Goal: Find specific page/section: Find specific page/section

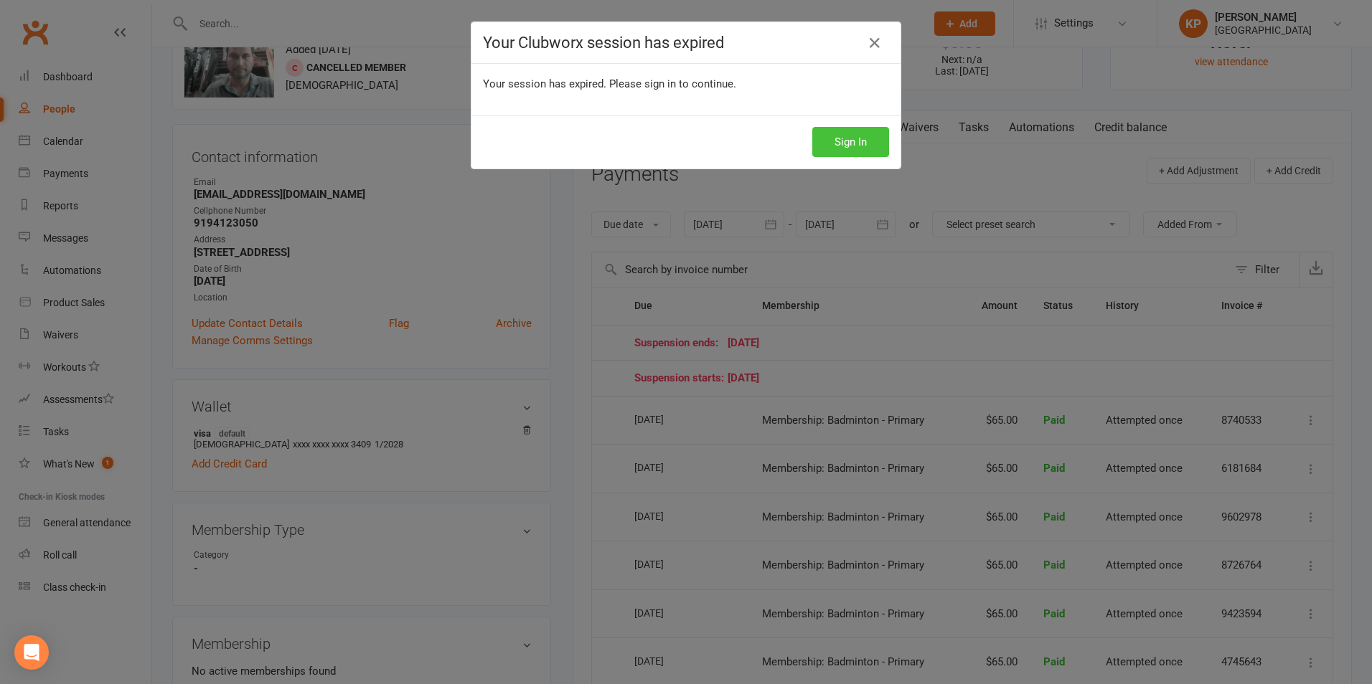
click at [822, 136] on button "Sign In" at bounding box center [850, 142] width 77 height 30
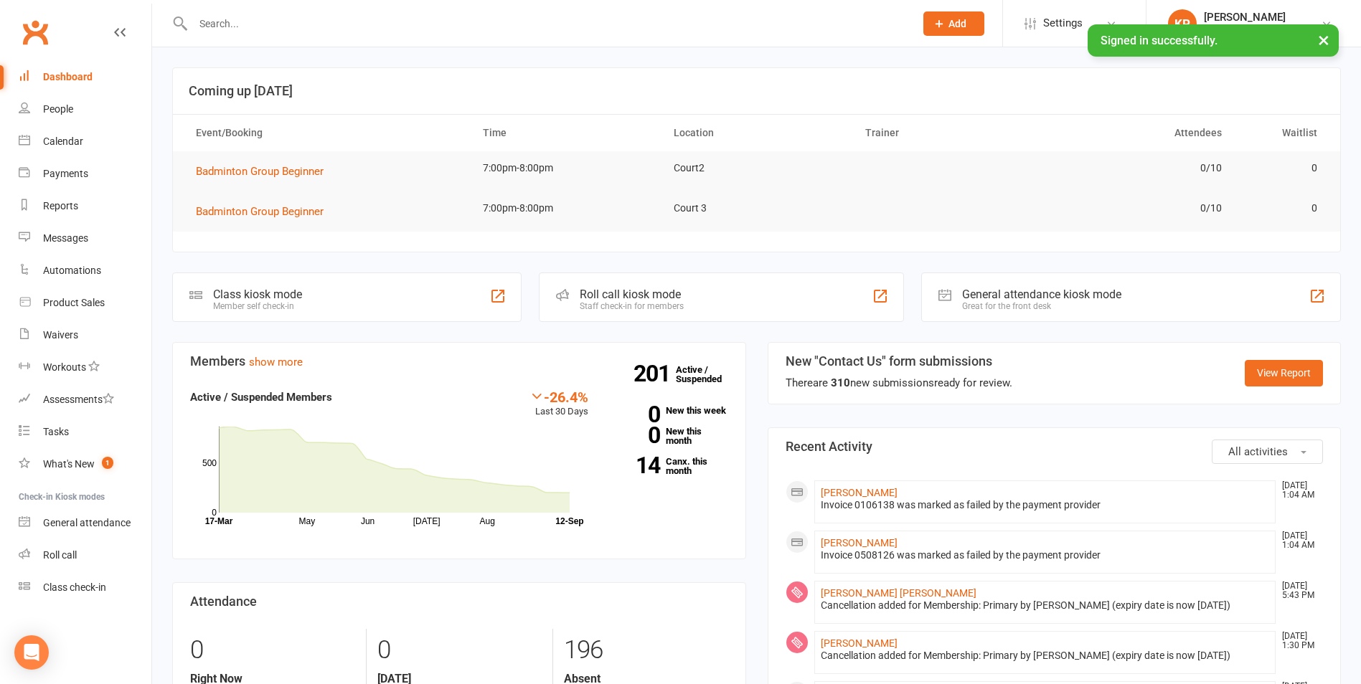
click at [346, 23] on input "text" at bounding box center [547, 24] width 716 height 20
paste input "[EMAIL_ADDRESS][DOMAIN_NAME]"
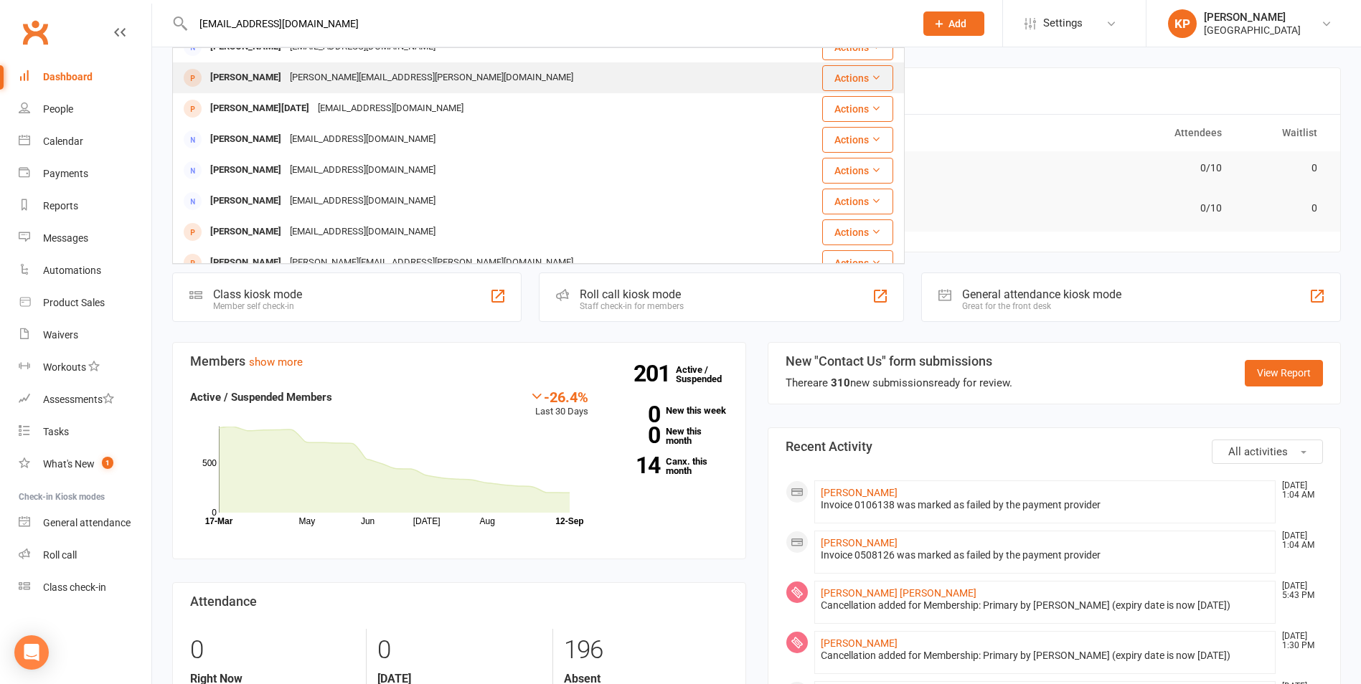
scroll to position [402, 0]
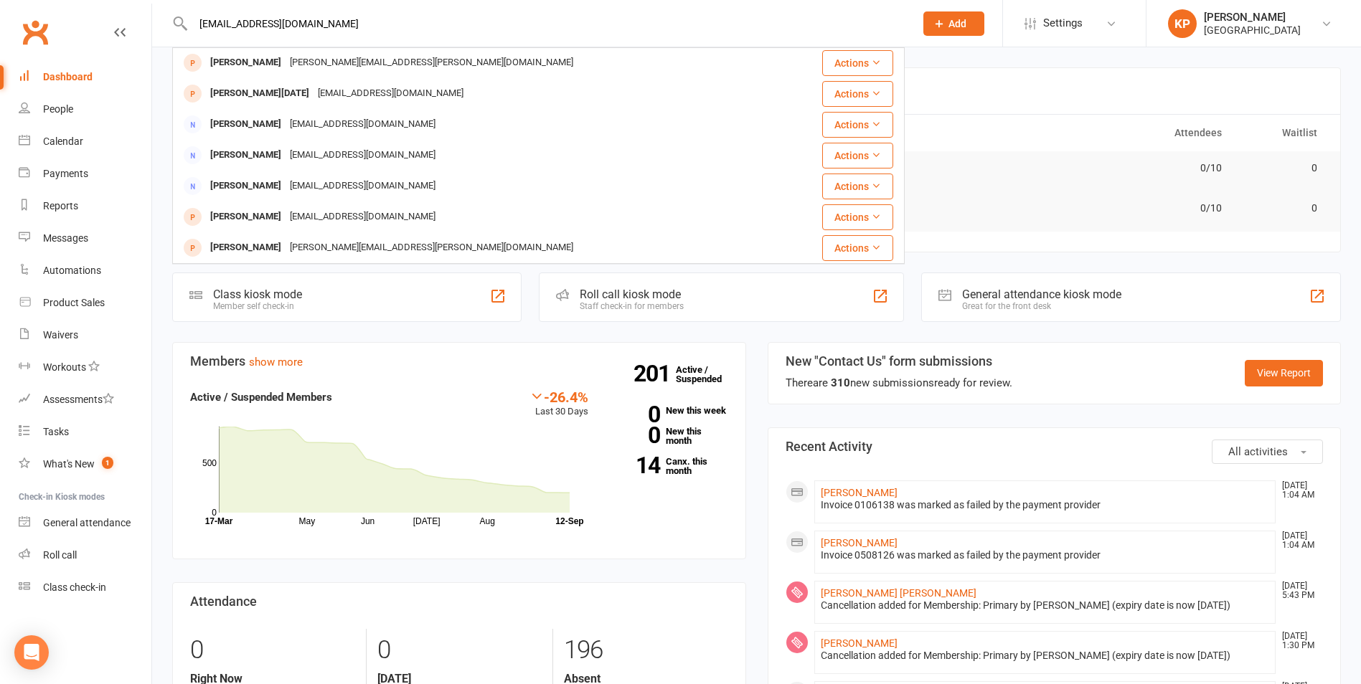
type input "[EMAIL_ADDRESS][DOMAIN_NAME]"
